Goal: Find specific page/section: Find specific page/section

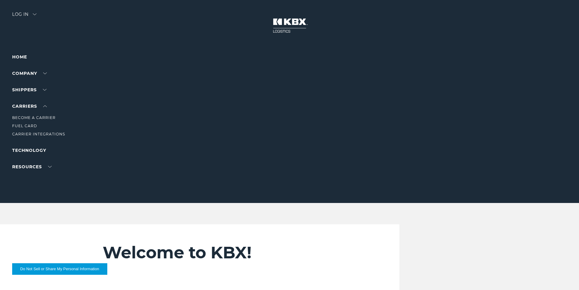
click at [49, 137] on li "Carrier Integrations" at bounding box center [38, 134] width 53 height 7
click at [51, 131] on li "Carrier Integrations" at bounding box center [38, 134] width 53 height 7
click at [51, 134] on link "Carrier Integrations" at bounding box center [38, 134] width 53 height 5
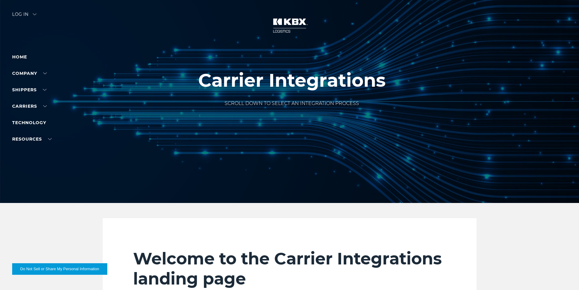
click at [23, 12] on div "Log in" at bounding box center [24, 16] width 24 height 9
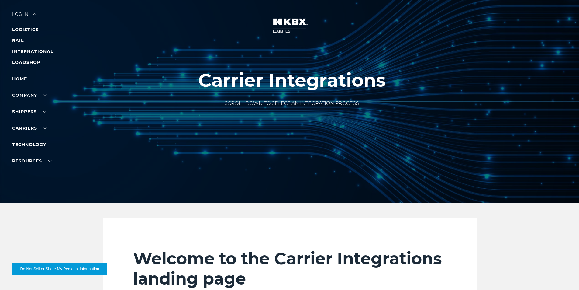
click at [24, 29] on link "LOGISTICS" at bounding box center [25, 29] width 26 height 5
click at [20, 63] on link "LOADSHOP" at bounding box center [26, 62] width 28 height 5
